Goal: Information Seeking & Learning: Learn about a topic

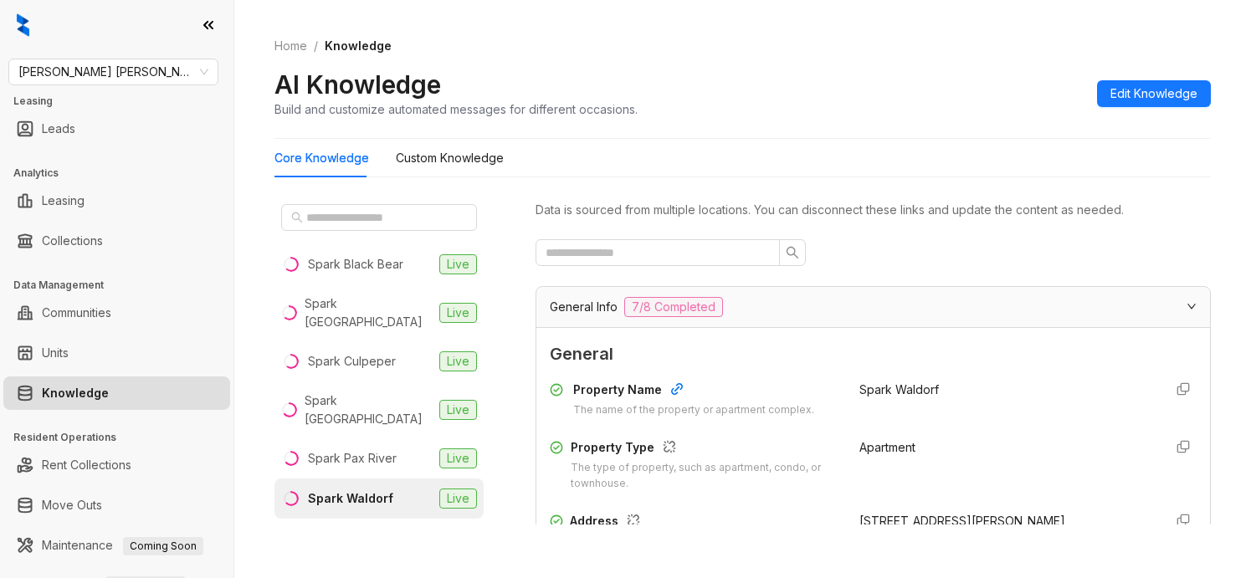
scroll to position [523, 0]
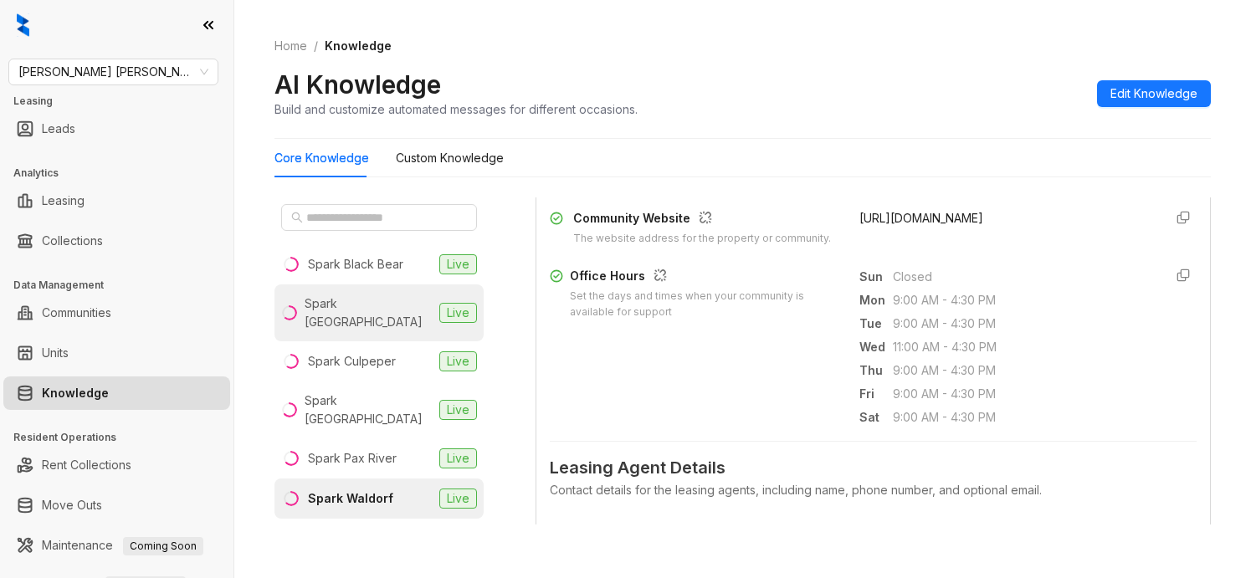
click at [374, 306] on div "Spark [GEOGRAPHIC_DATA]" at bounding box center [369, 312] width 128 height 37
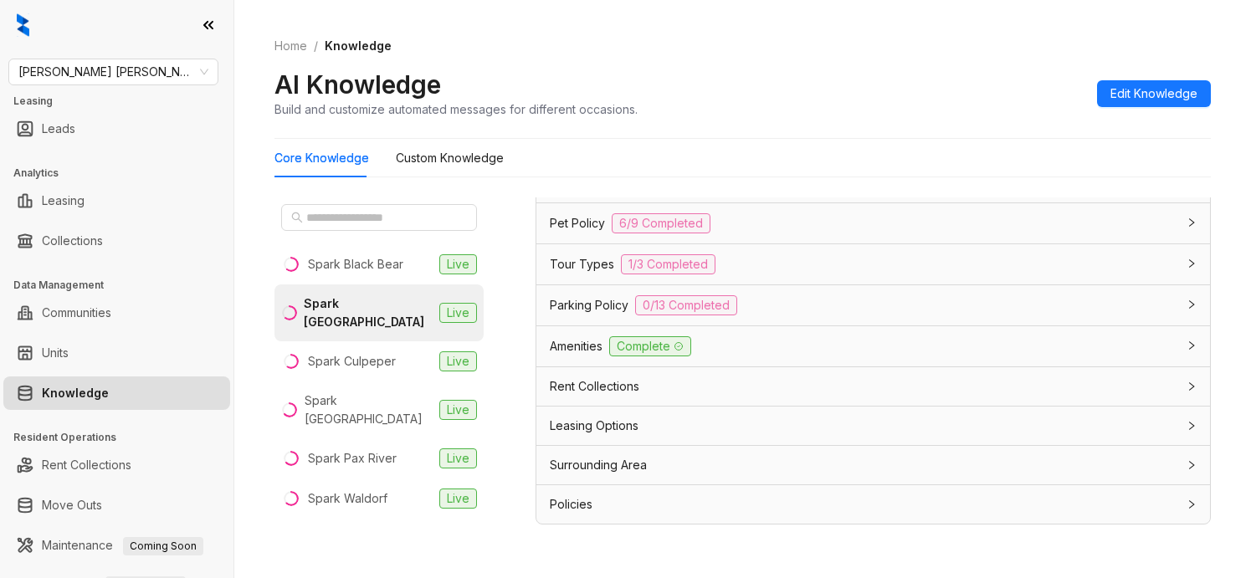
scroll to position [1023, 0]
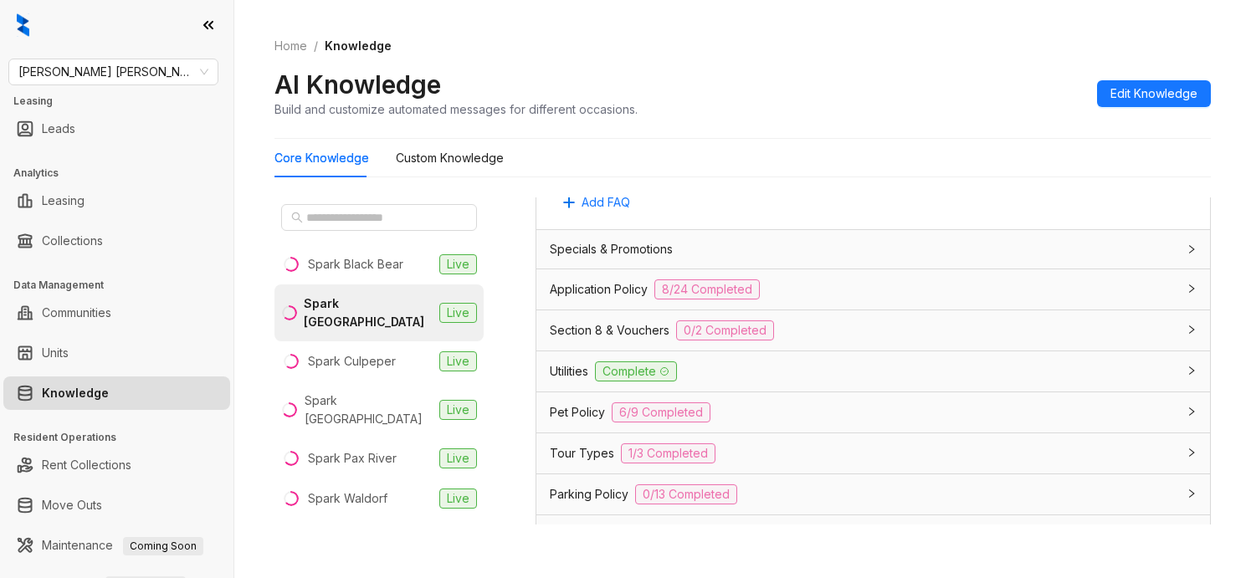
click at [792, 294] on div "Application Policy 8/24 Completed" at bounding box center [863, 289] width 627 height 20
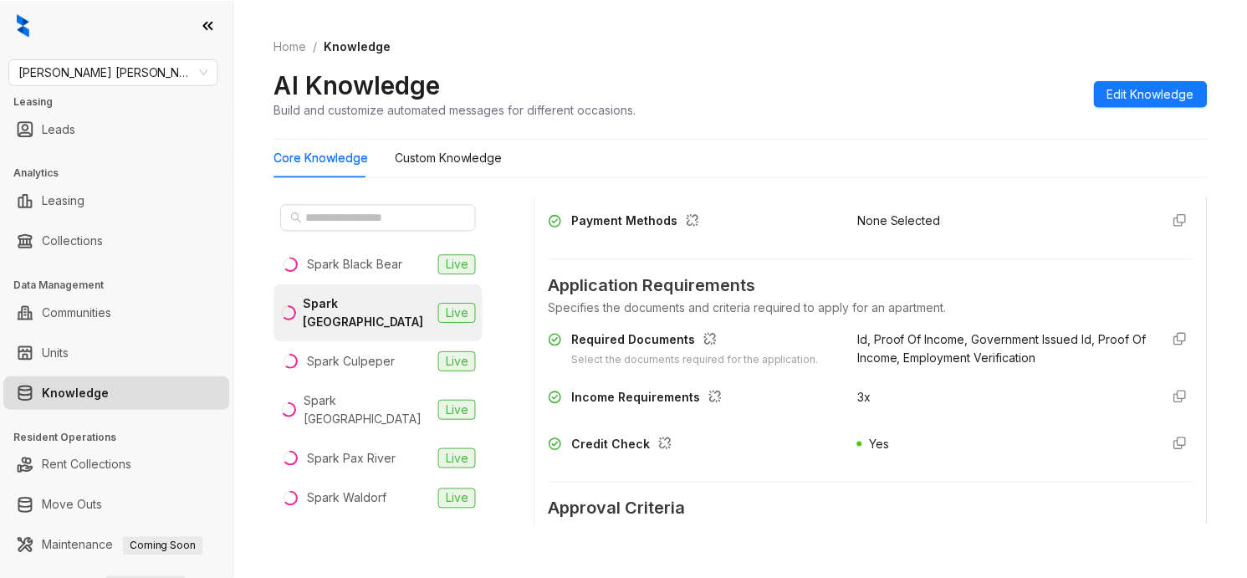
scroll to position [1337, 0]
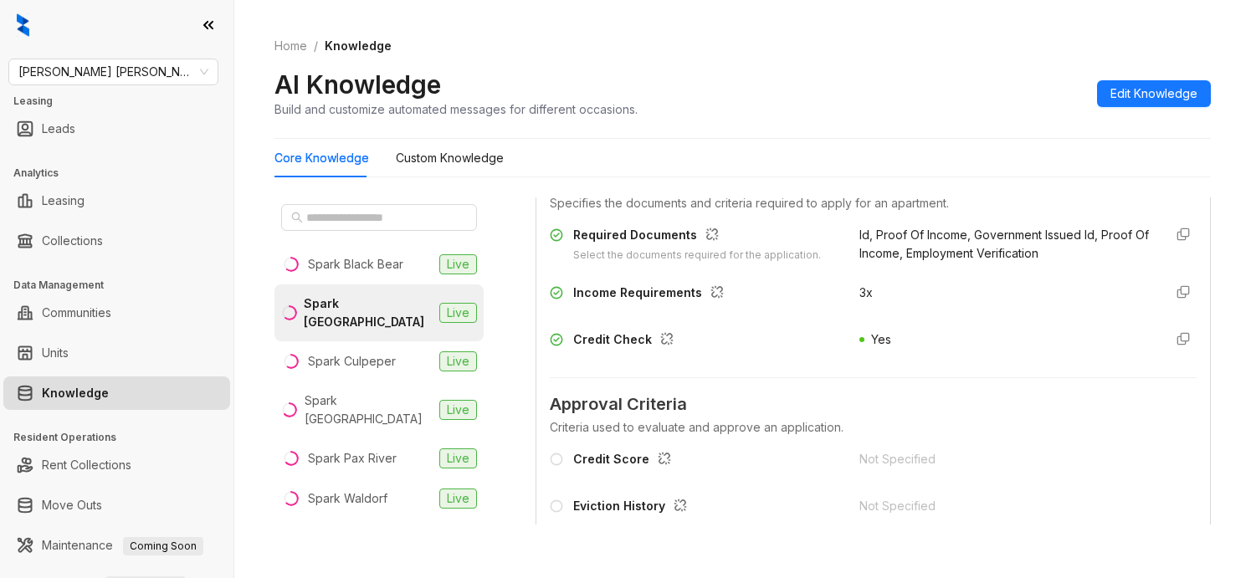
click at [859, 300] on span "3x" at bounding box center [865, 292] width 13 height 14
copy span "3x"
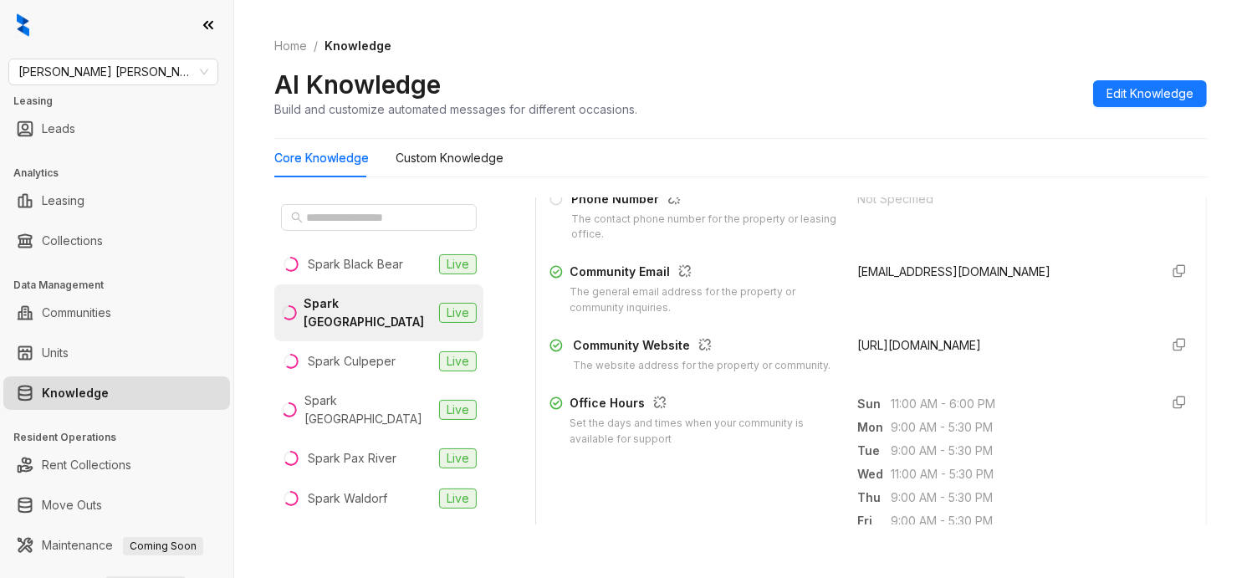
scroll to position [0, 0]
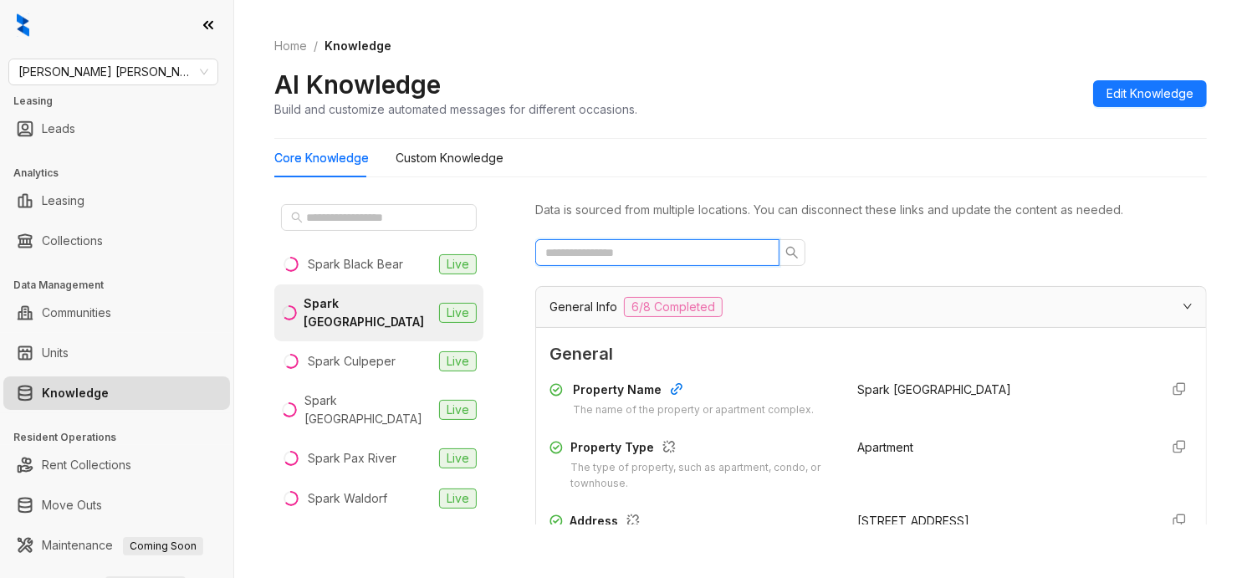
click at [668, 252] on input "text" at bounding box center [650, 252] width 211 height 18
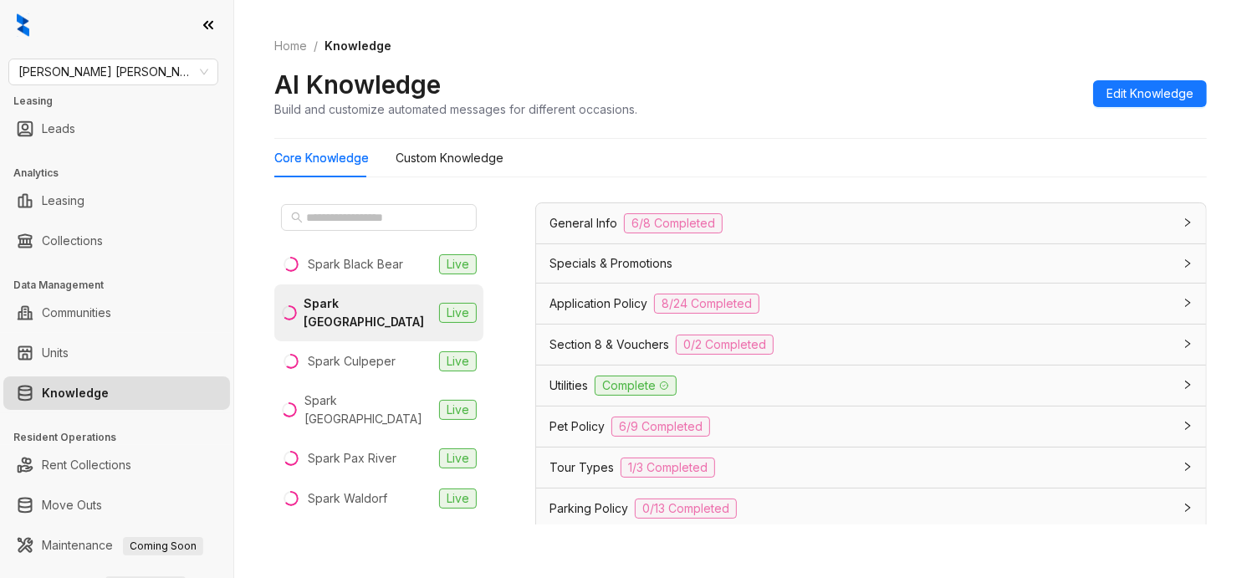
scroll to position [188, 0]
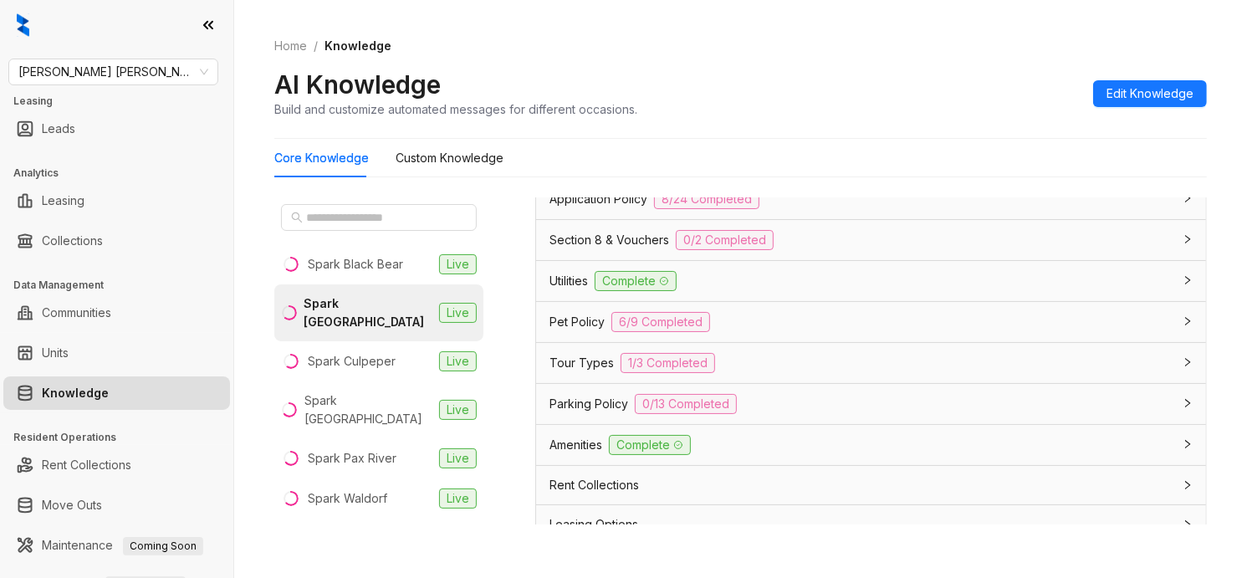
type input "**********"
click at [797, 555] on div "**********" at bounding box center [740, 289] width 1013 height 578
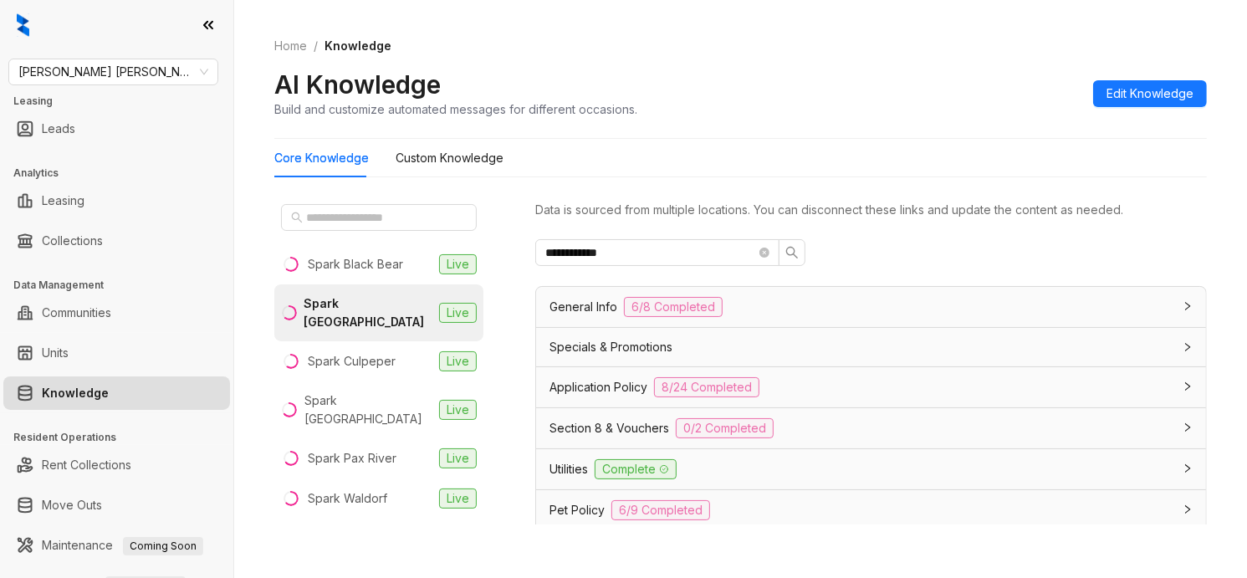
click at [763, 248] on icon "close-circle" at bounding box center [765, 253] width 10 height 10
